Goal: Task Accomplishment & Management: Use online tool/utility

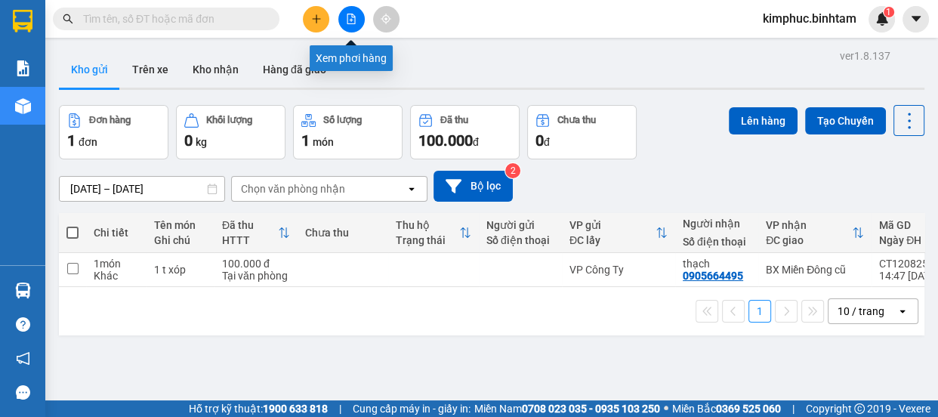
click at [351, 14] on icon "file-add" at bounding box center [352, 19] width 8 height 11
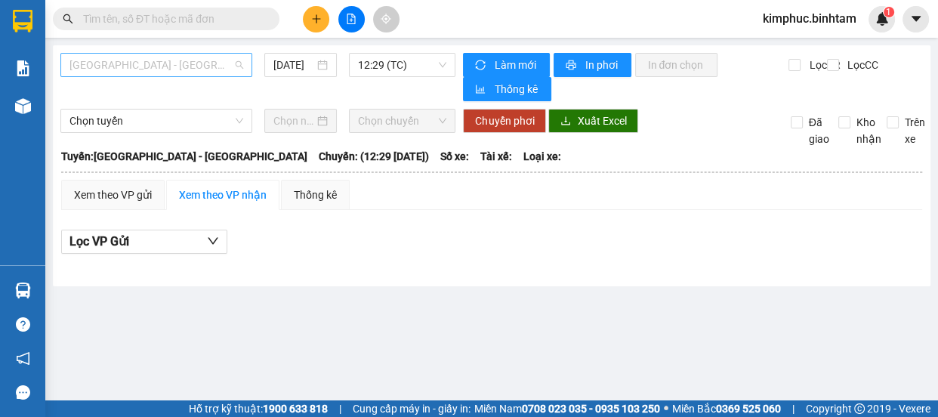
click at [175, 60] on span "Hà Nội - Quảng Ngãi" at bounding box center [157, 65] width 174 height 23
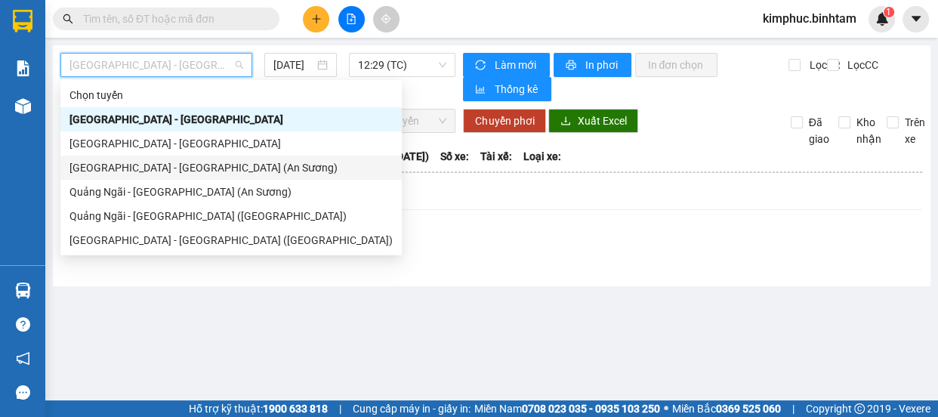
click at [137, 167] on div "Sài Gòn - Quảng Ngãi (An Sương)" at bounding box center [231, 167] width 323 height 17
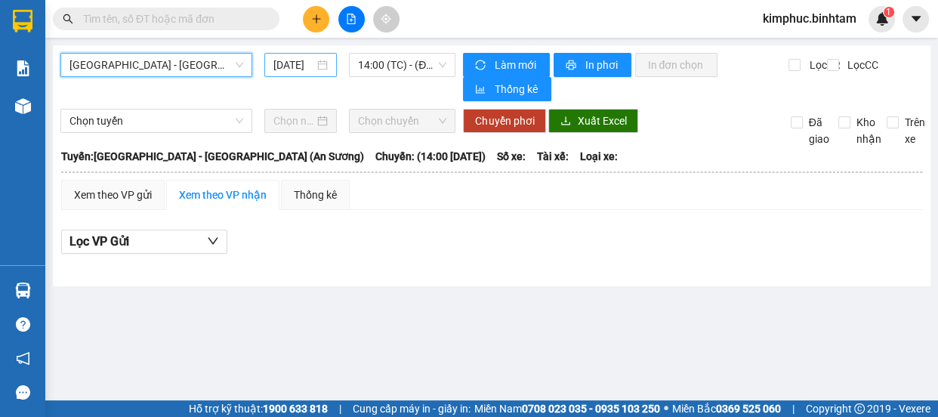
click at [315, 60] on div "13/08/2025" at bounding box center [300, 65] width 54 height 17
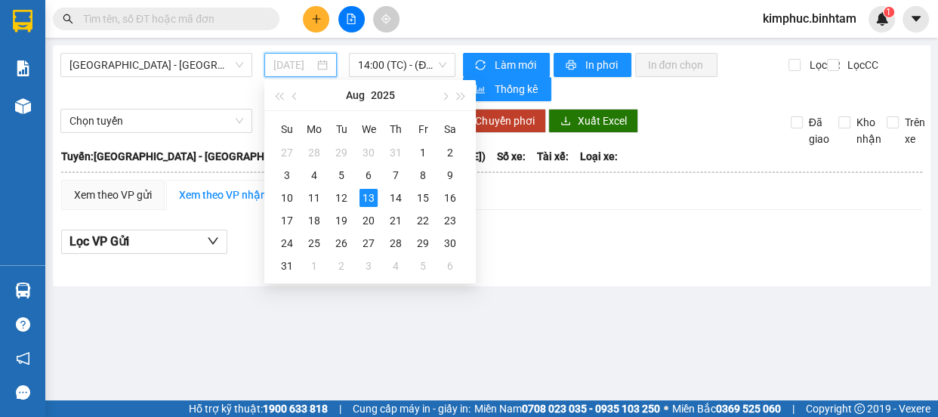
click at [355, 203] on td "13" at bounding box center [368, 198] width 27 height 23
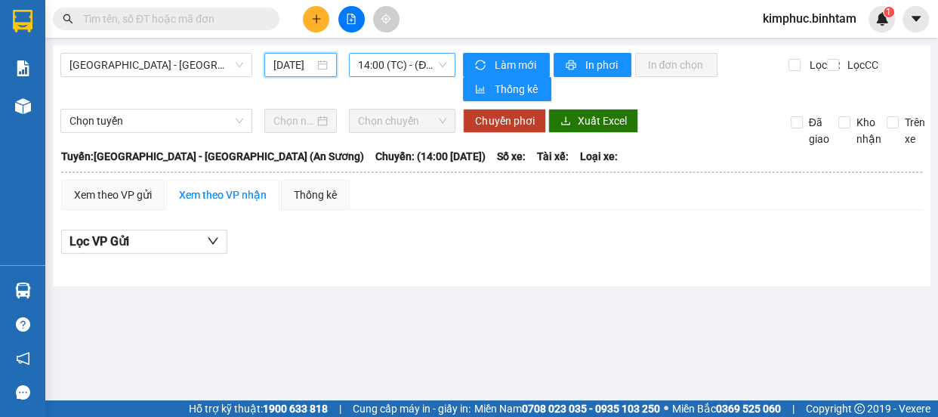
click at [426, 61] on span "14:00 (TC) - (Đã hủy)" at bounding box center [402, 65] width 88 height 23
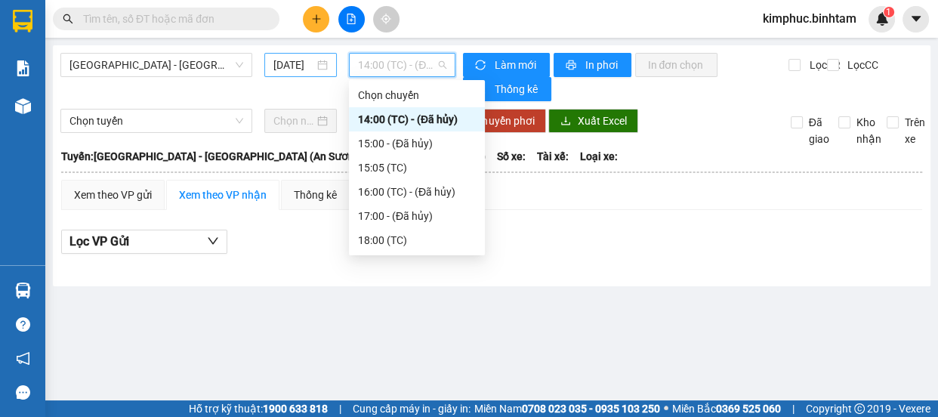
click at [286, 60] on input "13/08/2025" at bounding box center [293, 65] width 41 height 17
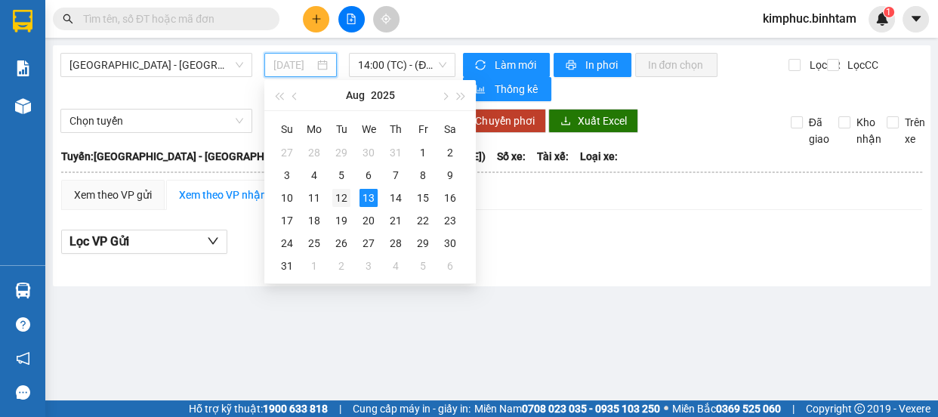
click at [351, 199] on td "12" at bounding box center [341, 198] width 27 height 23
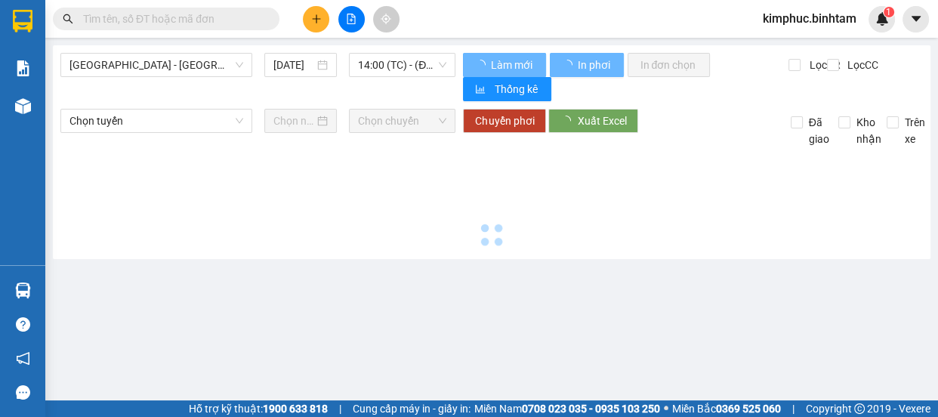
type input "12/08/2025"
